Goal: Task Accomplishment & Management: Complete application form

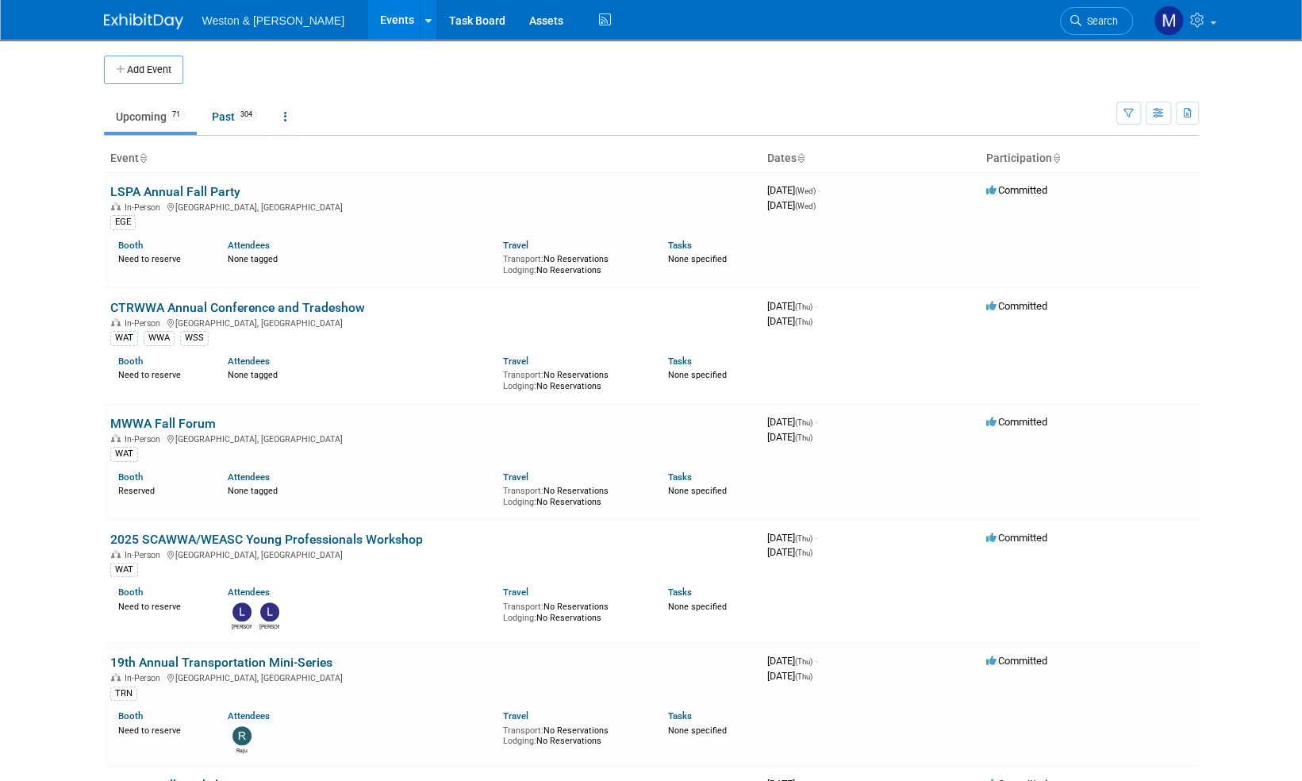
click at [126, 24] on img at bounding box center [143, 21] width 79 height 16
click at [149, 67] on button "Add Event" at bounding box center [143, 70] width 79 height 29
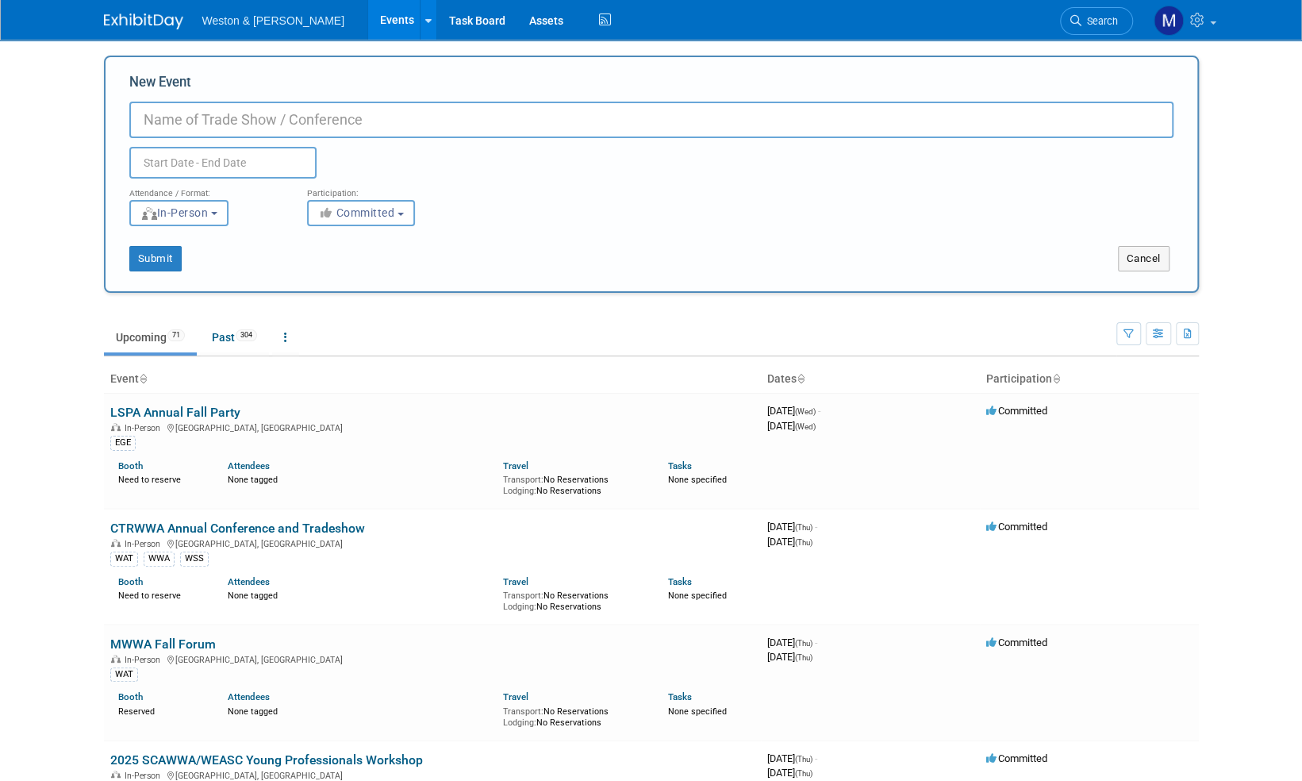
paste input "[GEOGRAPHIC_DATA], [US_STATE] [PERSON_NAME]’s Chlorinated Conference"
type input "[GEOGRAPHIC_DATA], [US_STATE] [PERSON_NAME]’s Chlorinated Conference"
click at [202, 165] on input "text" at bounding box center [222, 163] width 187 height 32
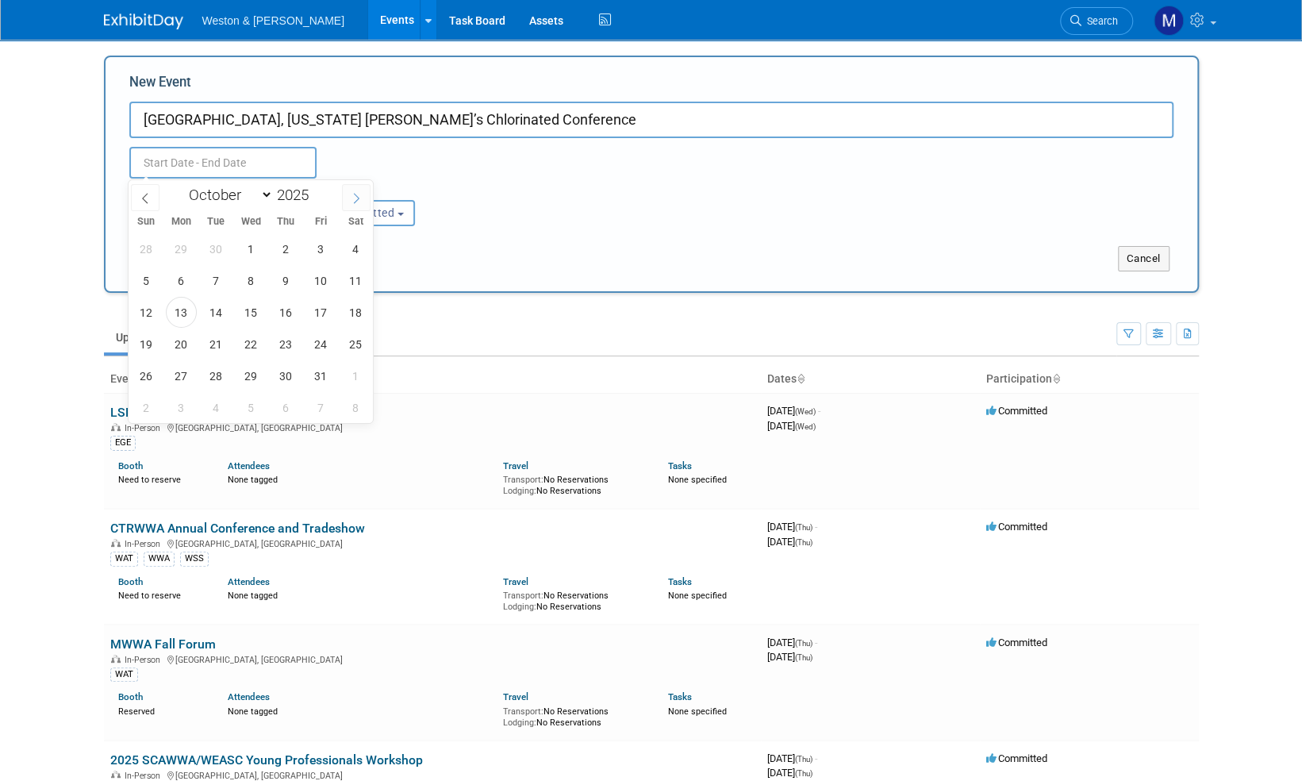
click at [355, 206] on span at bounding box center [356, 197] width 29 height 27
click at [359, 203] on span at bounding box center [356, 197] width 29 height 27
select select "11"
click at [359, 203] on span at bounding box center [356, 197] width 29 height 27
type input "2026"
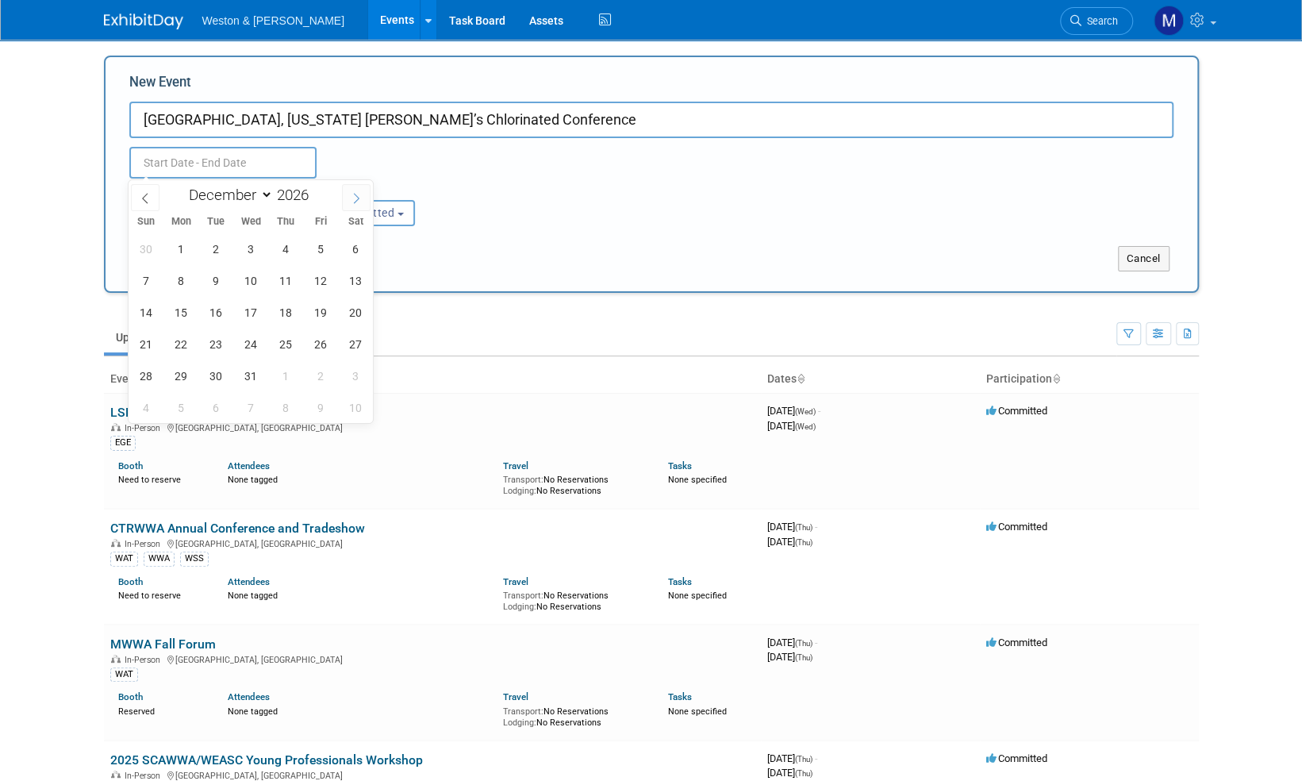
click at [359, 203] on span at bounding box center [356, 197] width 29 height 27
click at [359, 203] on icon at bounding box center [356, 198] width 11 height 11
select select "4"
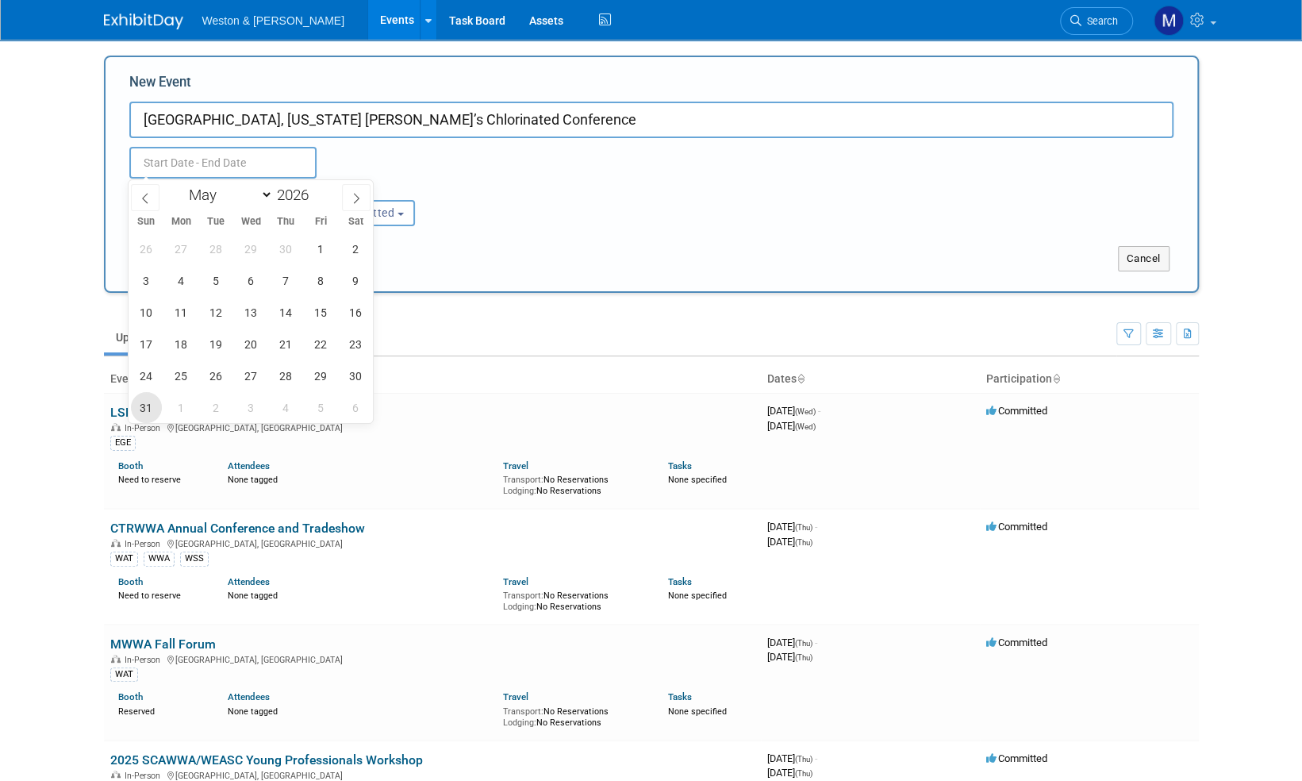
click at [148, 409] on span "31" at bounding box center [146, 407] width 31 height 31
click at [285, 406] on span "4" at bounding box center [286, 407] width 31 height 31
type input "[DATE] to [DATE]"
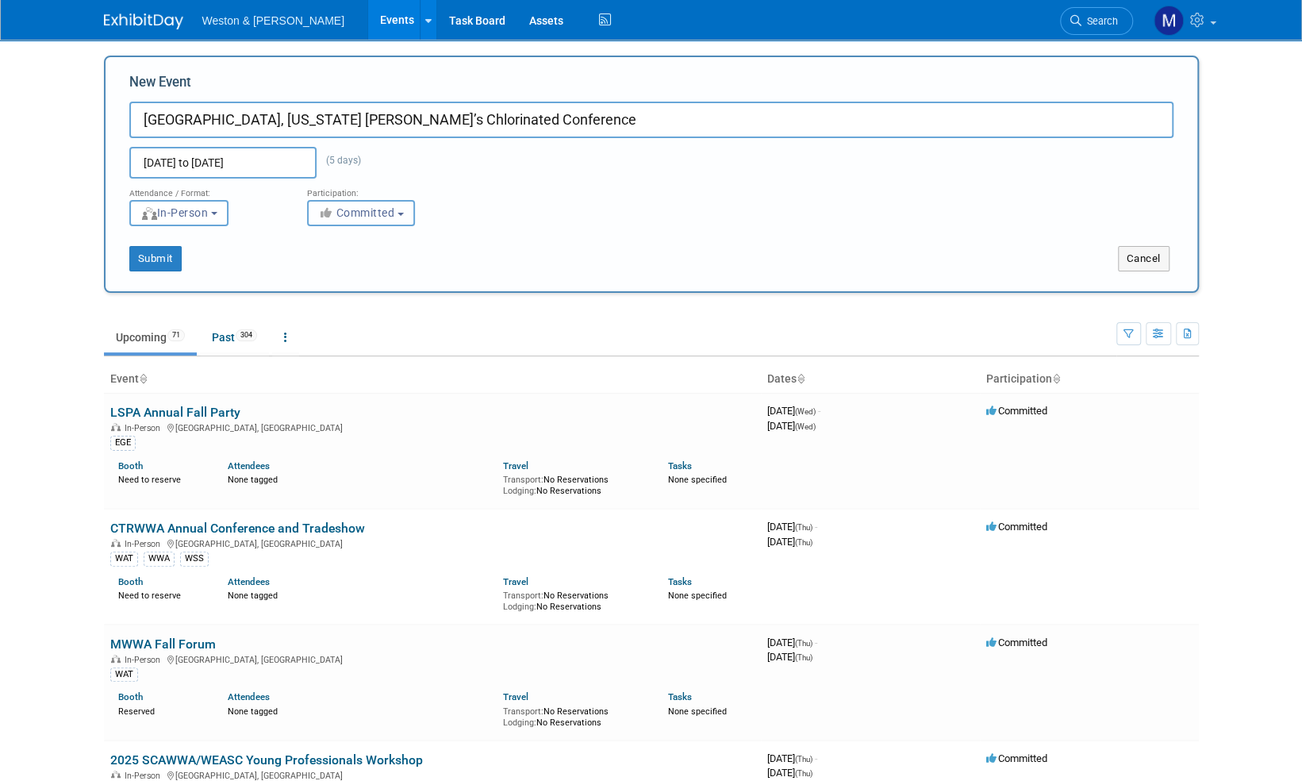
click at [395, 211] on span "Committed" at bounding box center [356, 212] width 77 height 13
click at [361, 271] on label "Considering" at bounding box center [368, 273] width 105 height 21
click at [322, 271] on input "Considering" at bounding box center [317, 273] width 10 height 10
select select "2"
click at [157, 256] on button "Submit" at bounding box center [155, 258] width 52 height 25
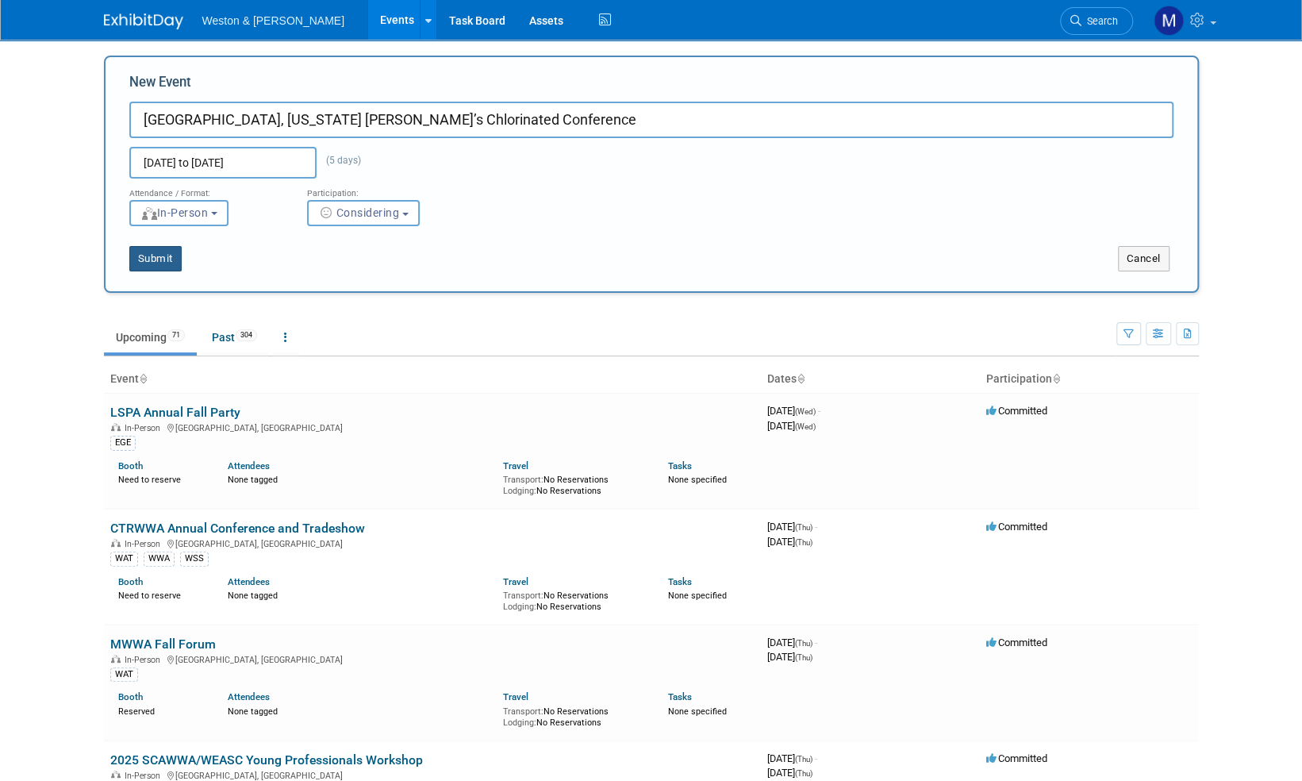
type input "[GEOGRAPHIC_DATA], [US_STATE] [PERSON_NAME]’s Chlorinated Conference"
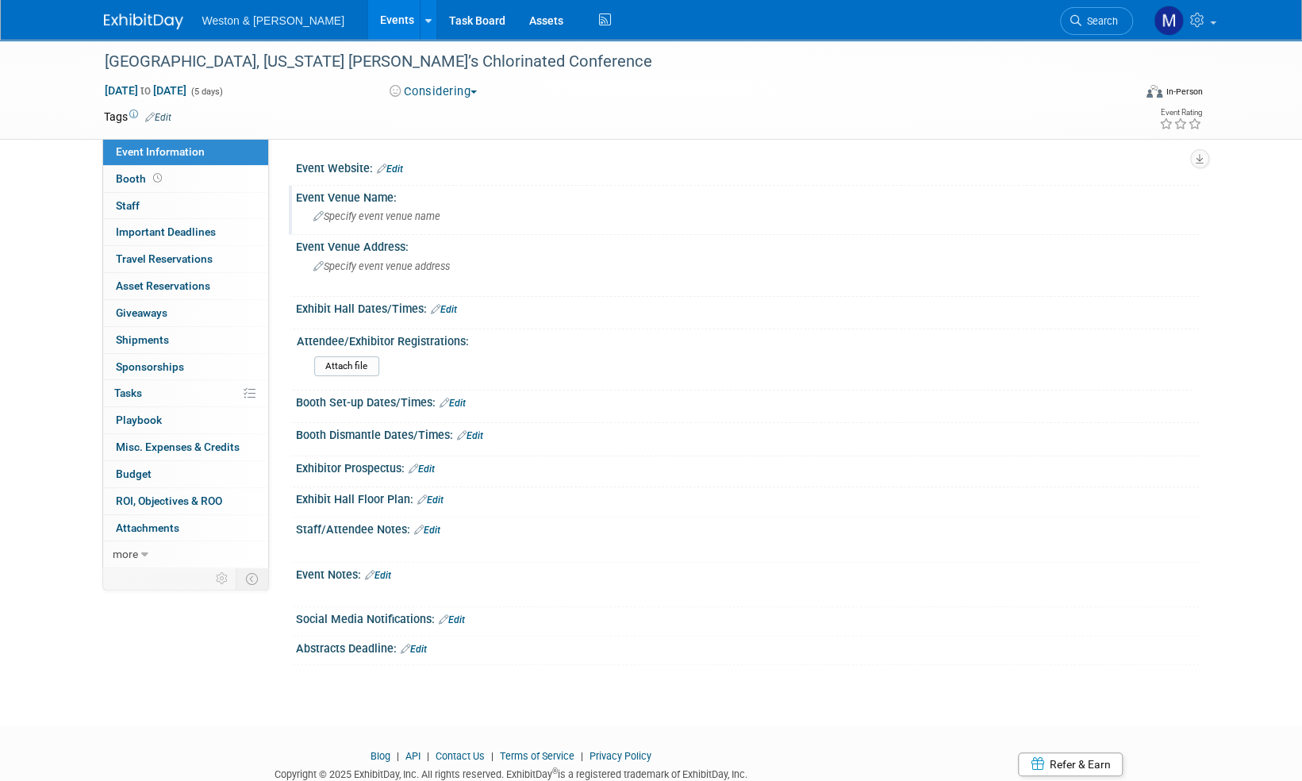
click at [386, 206] on div "Specify event venue name" at bounding box center [747, 216] width 879 height 25
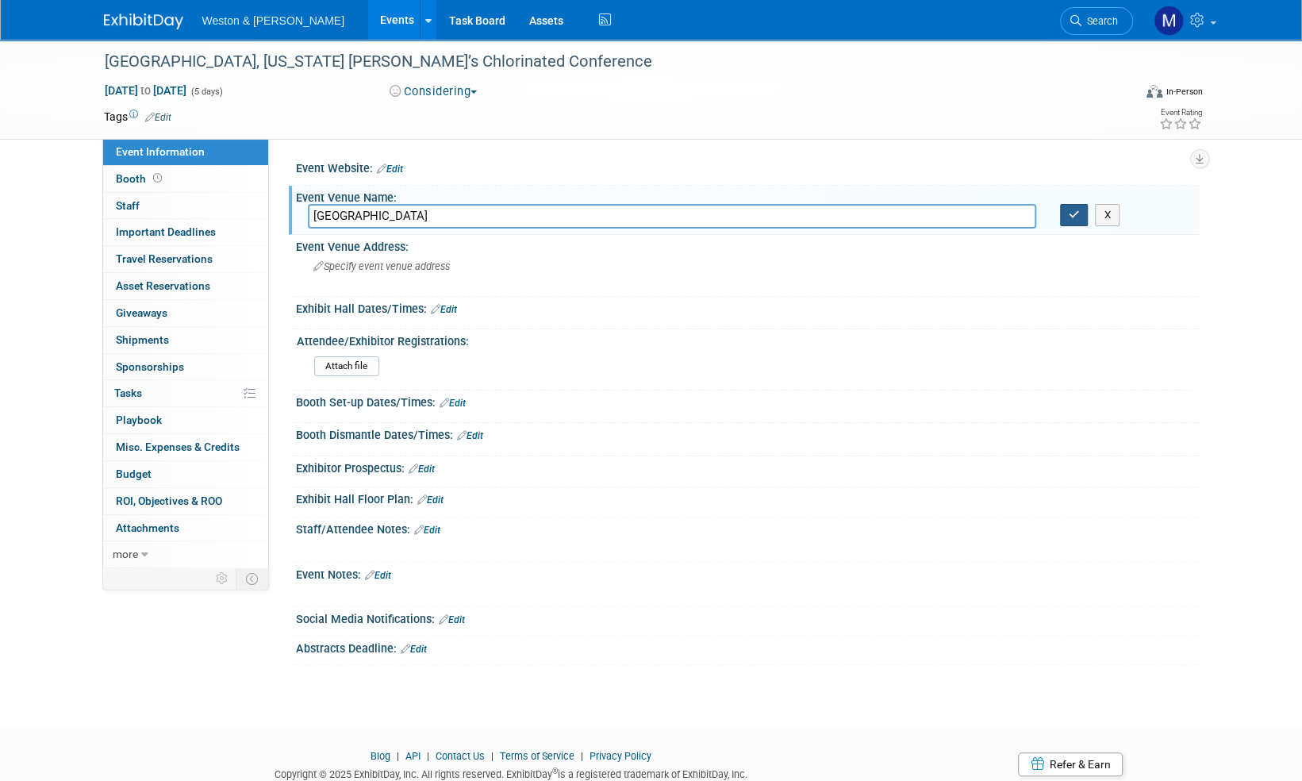
type input "[GEOGRAPHIC_DATA]"
click at [1070, 214] on icon "button" at bounding box center [1074, 215] width 11 height 10
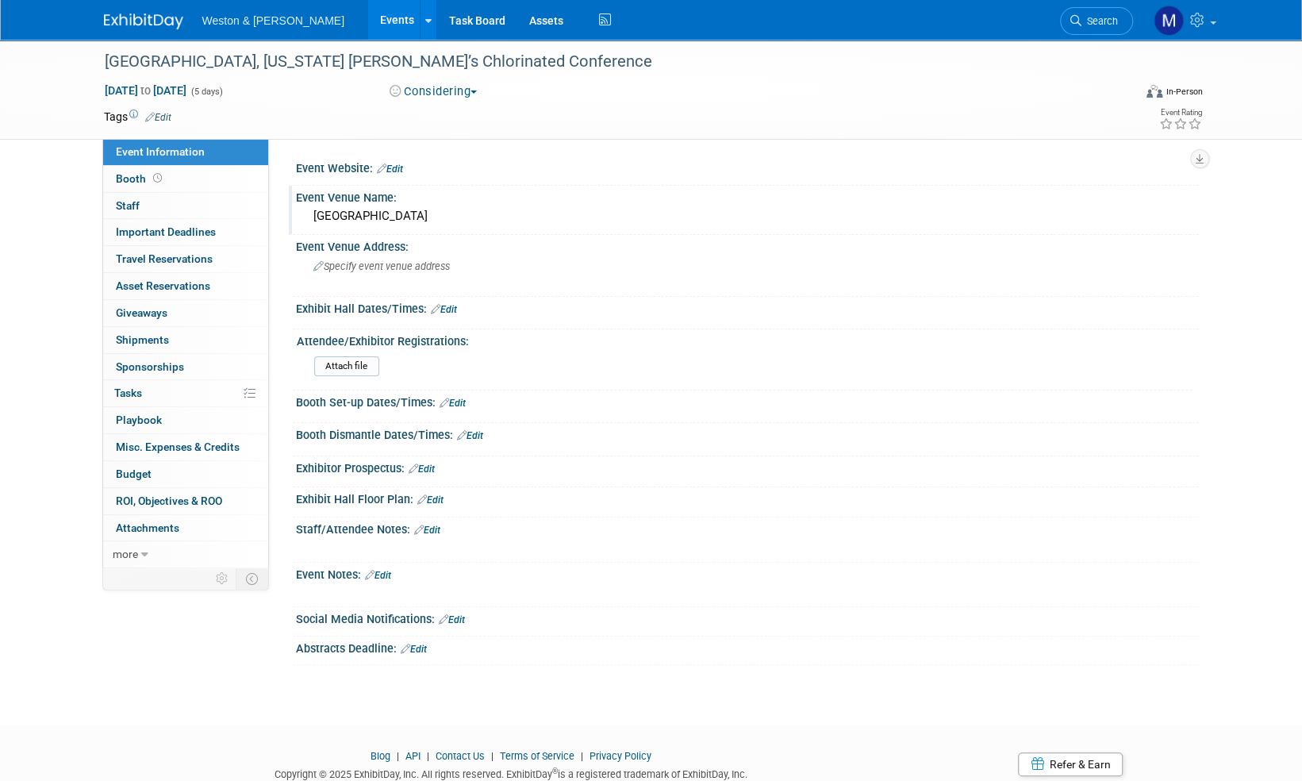
click at [399, 167] on link "Edit" at bounding box center [390, 168] width 26 height 11
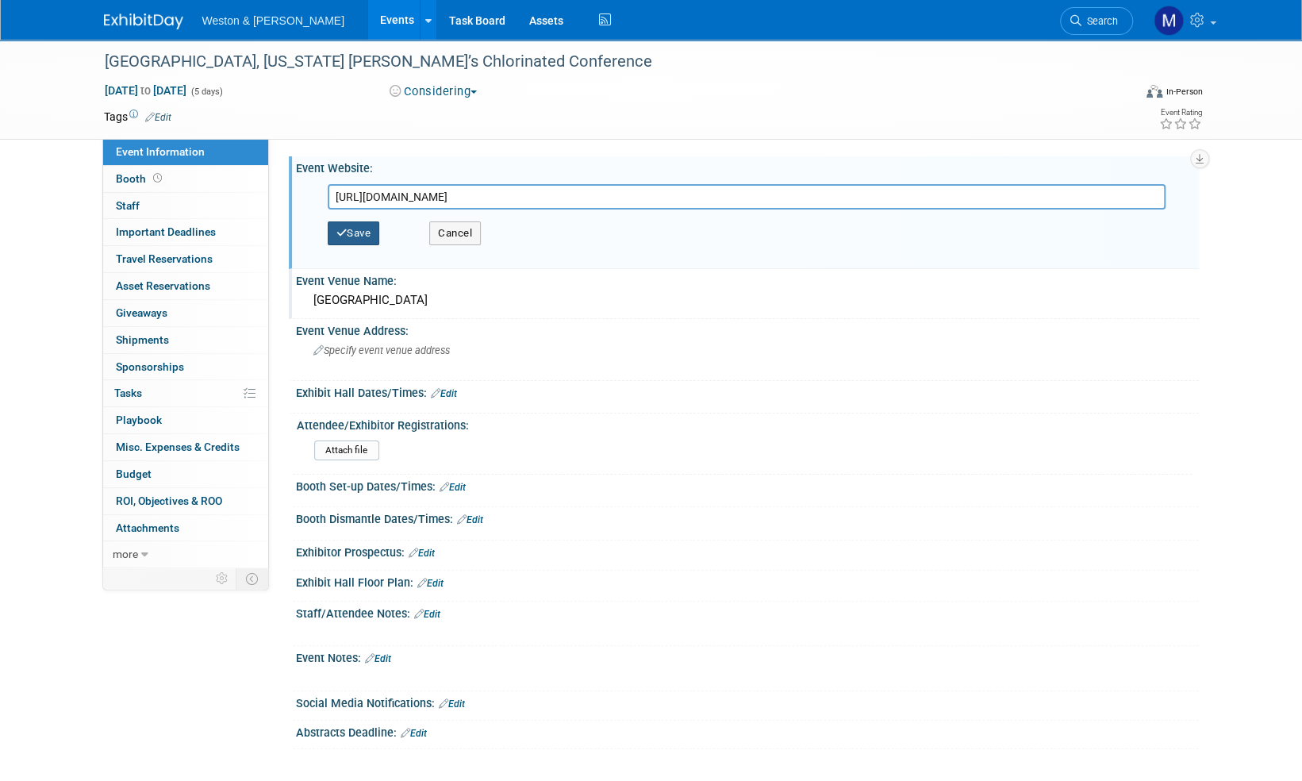
type input "[URL][DOMAIN_NAME]"
click at [373, 235] on button "Save" at bounding box center [354, 233] width 52 height 24
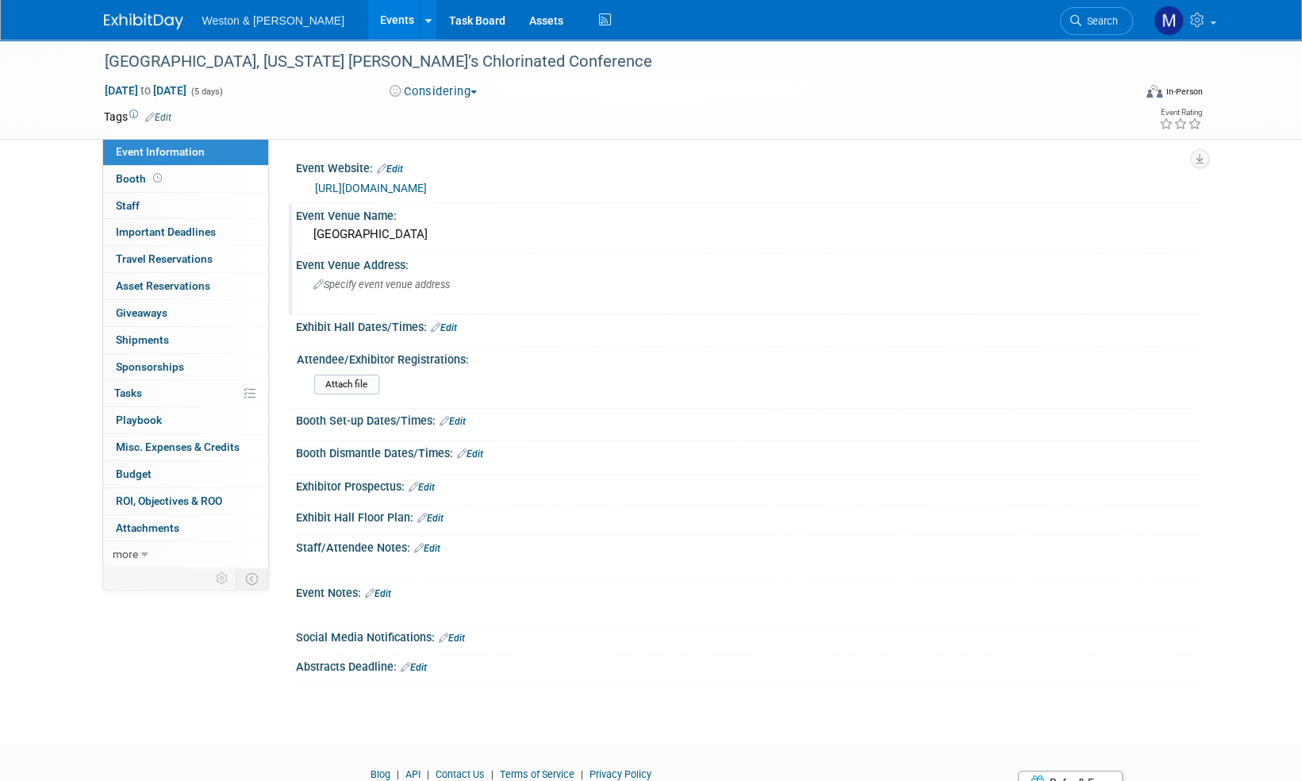
click at [348, 283] on span "Specify event venue address" at bounding box center [381, 285] width 137 height 12
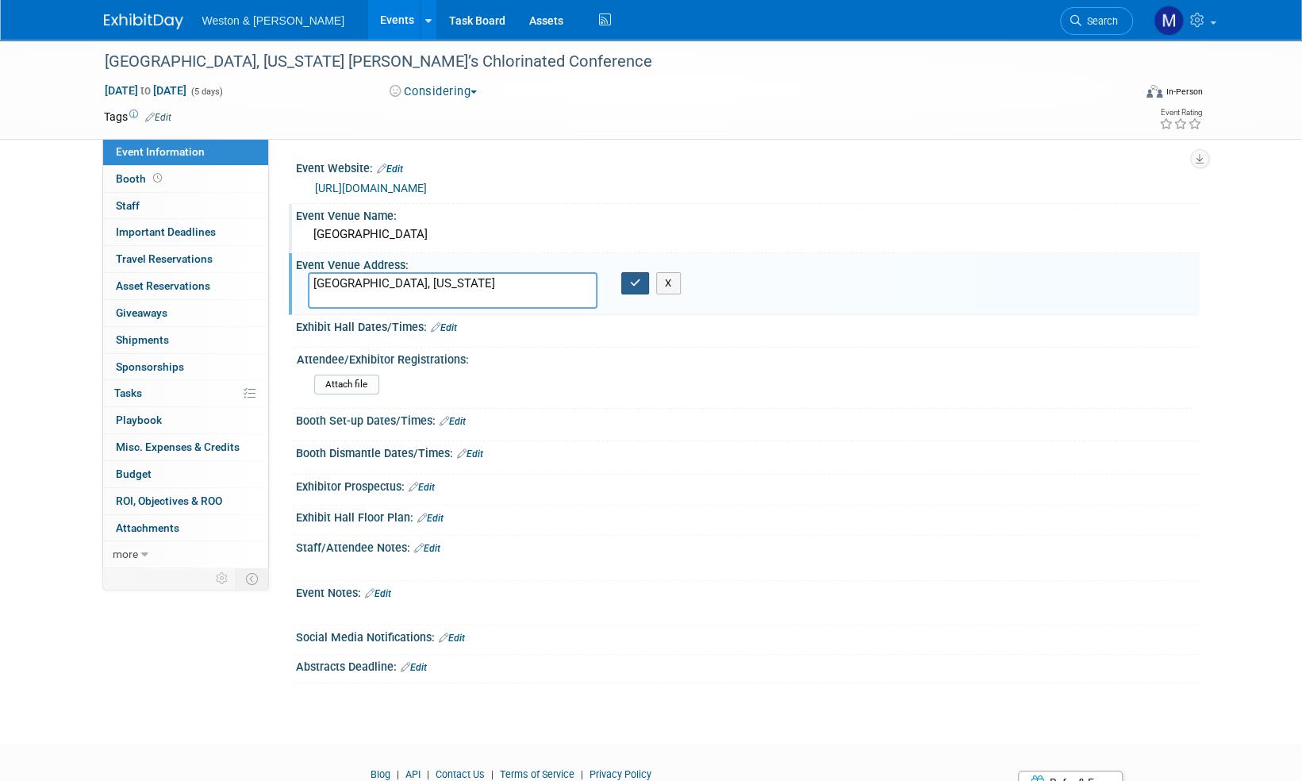
type textarea "[GEOGRAPHIC_DATA], [US_STATE]"
click at [640, 280] on icon "button" at bounding box center [635, 283] width 11 height 10
